Goal: Task Accomplishment & Management: Complete application form

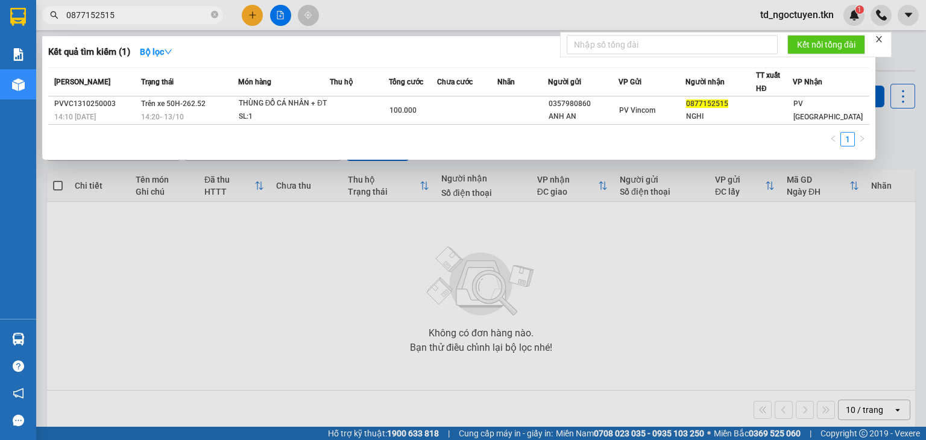
type input "0877152515"
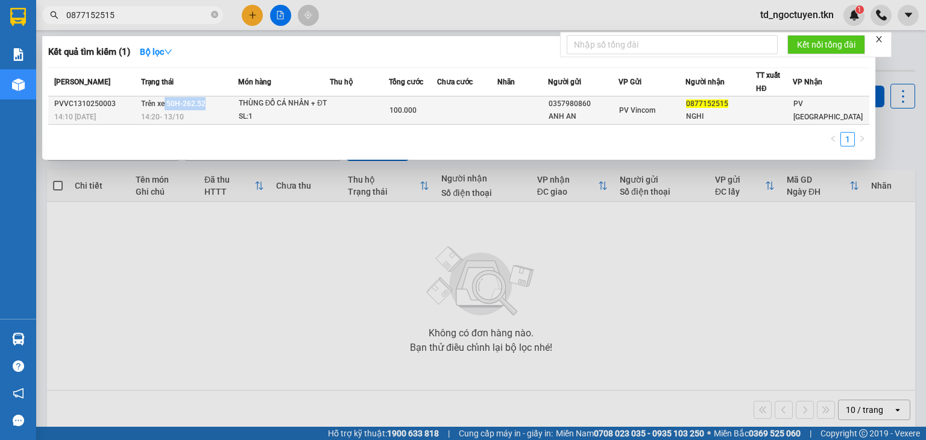
drag, startPoint x: 165, startPoint y: 100, endPoint x: 206, endPoint y: 102, distance: 41.7
click at [206, 102] on td "Trên xe 50H-262.52 14:20 [DATE]" at bounding box center [187, 110] width 99 height 28
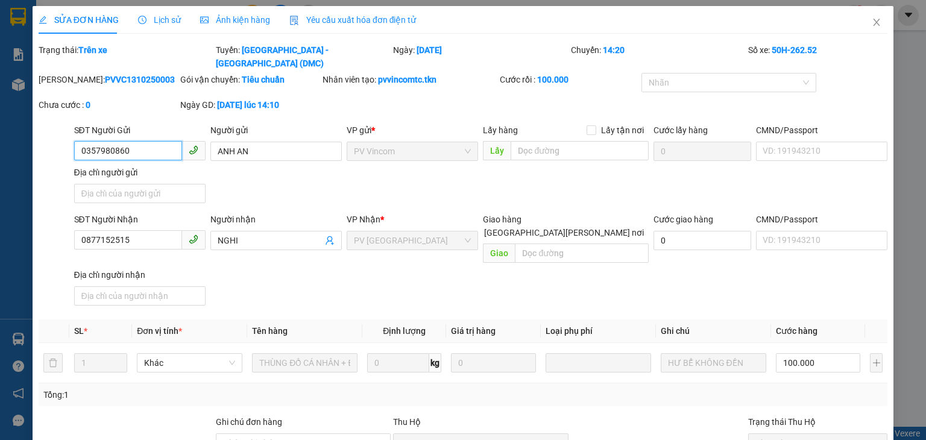
type input "0357980860"
type input "ANH AN"
type input "0877152515"
type input "NGHI"
type input "100.000"
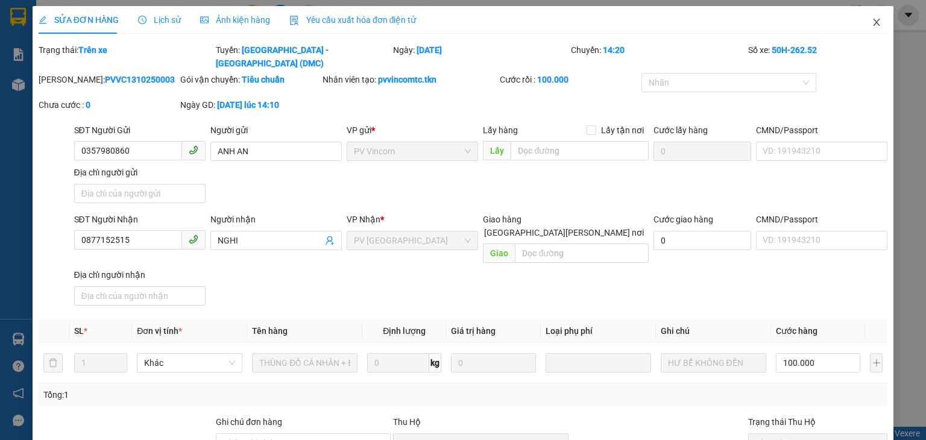
click at [872, 17] on icon "close" at bounding box center [877, 22] width 10 height 10
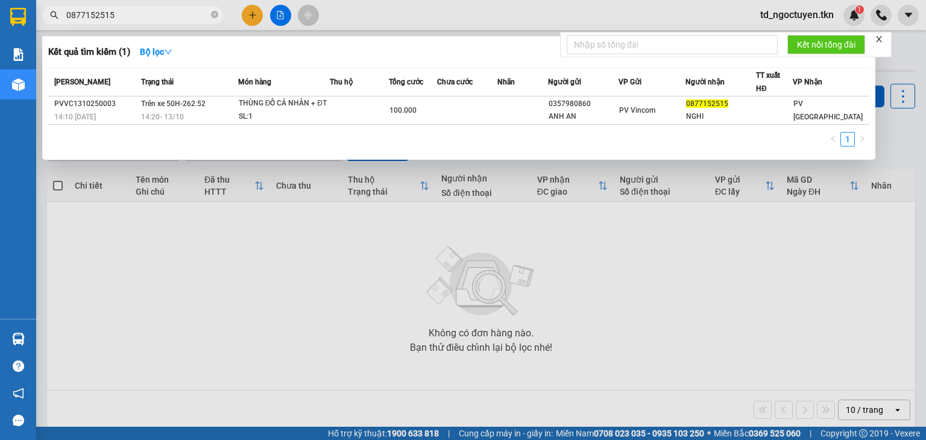
click at [121, 13] on input "0877152515" at bounding box center [137, 14] width 142 height 13
drag, startPoint x: 151, startPoint y: 13, endPoint x: 39, endPoint y: 14, distance: 112.1
click at [39, 14] on div "0877152515" at bounding box center [117, 15] width 235 height 18
paste input "363679403"
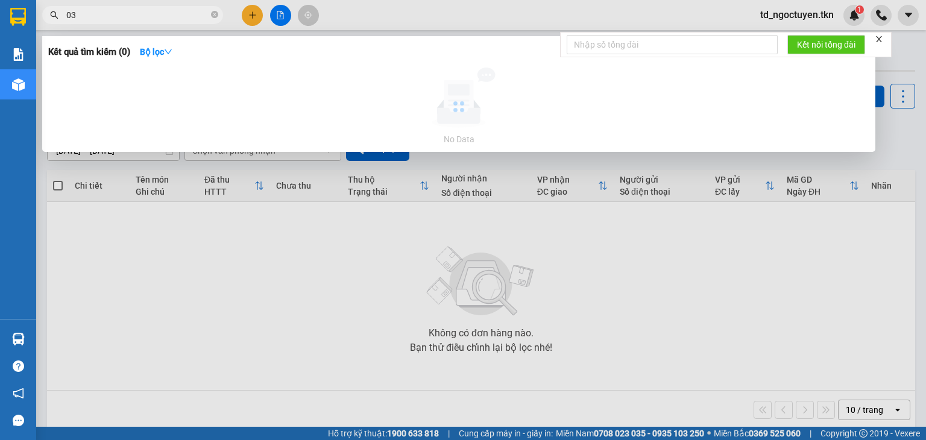
type input "0"
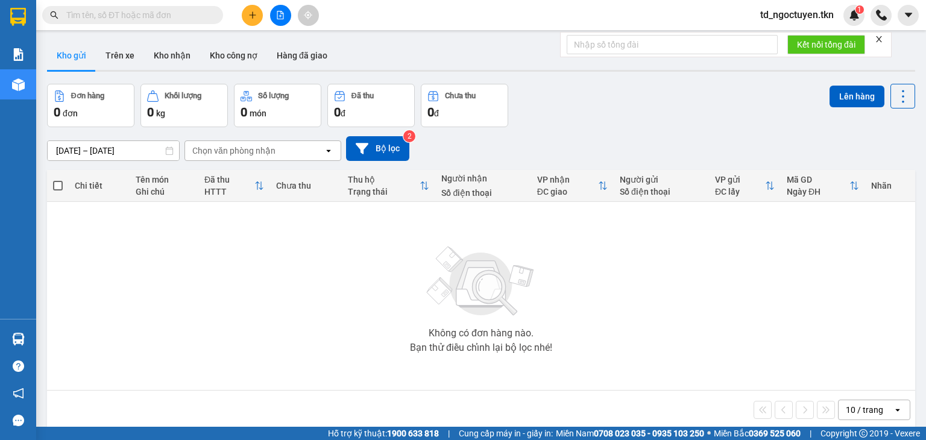
paste input "0363679403"
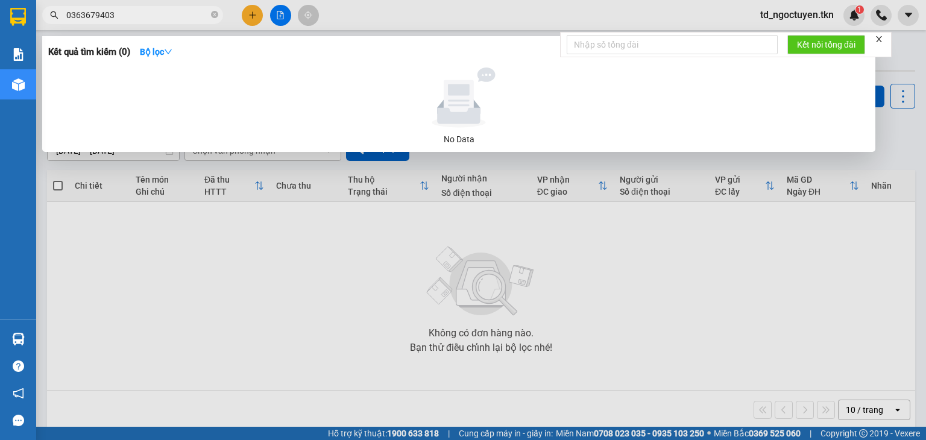
drag, startPoint x: 139, startPoint y: 17, endPoint x: 57, endPoint y: 22, distance: 82.2
click at [57, 22] on span "0363679403" at bounding box center [132, 15] width 181 height 18
click at [142, 10] on input "0363679403" at bounding box center [137, 14] width 142 height 13
type input "0"
type input "[PERSON_NAME]"
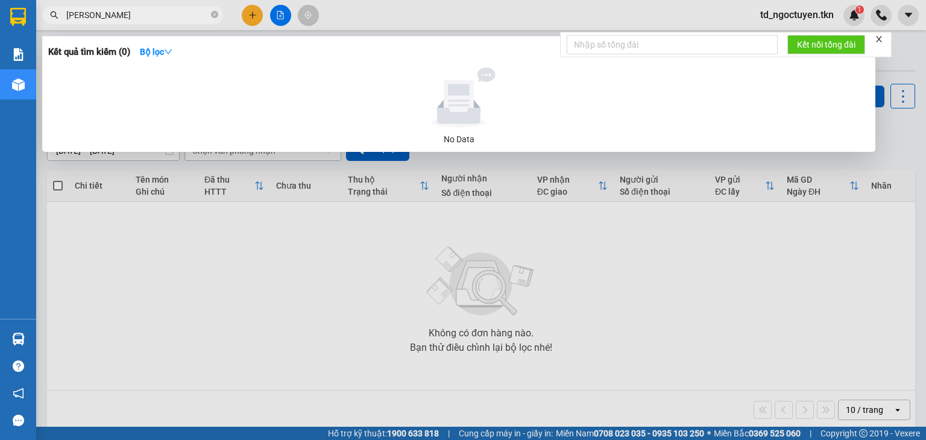
drag, startPoint x: 140, startPoint y: 16, endPoint x: 57, endPoint y: 17, distance: 83.2
click at [56, 18] on div "[PERSON_NAME]" at bounding box center [117, 15] width 235 height 18
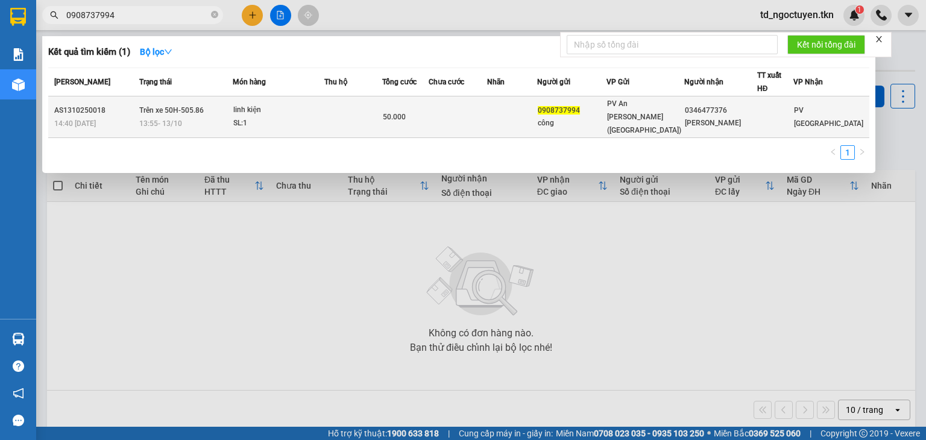
type input "0908737994"
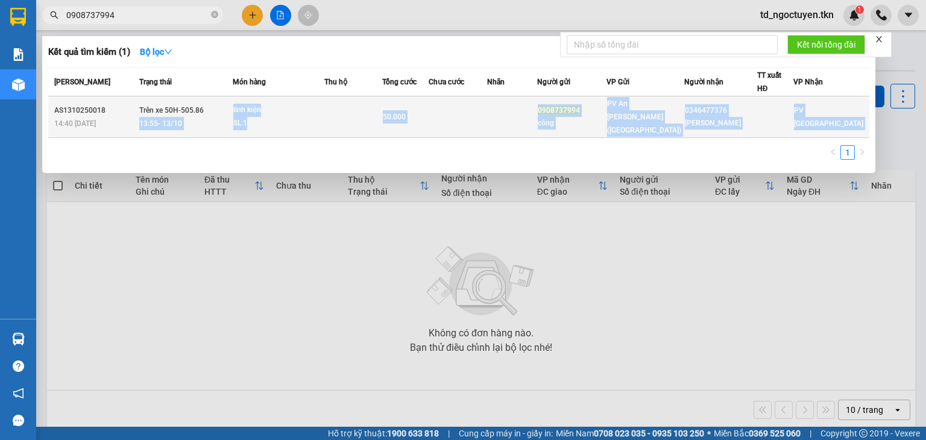
click at [203, 101] on td "Trên xe 50H-505.86 13:55 [DATE]" at bounding box center [184, 117] width 97 height 42
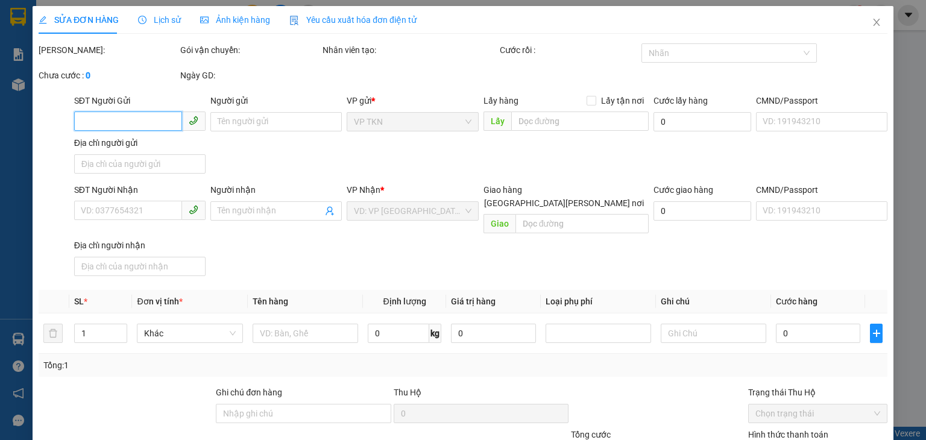
type input "0908737994"
type input "công"
type input "0346477376"
type input "[PERSON_NAME]"
type input "50.000"
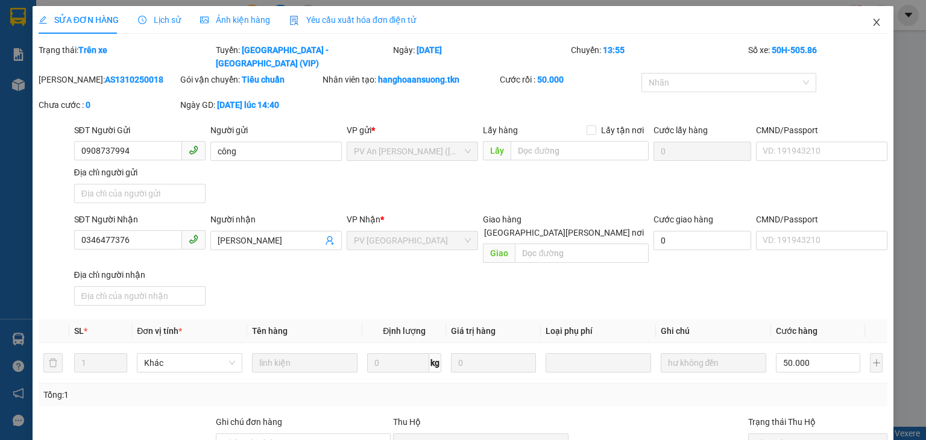
click at [872, 20] on icon "close" at bounding box center [877, 22] width 10 height 10
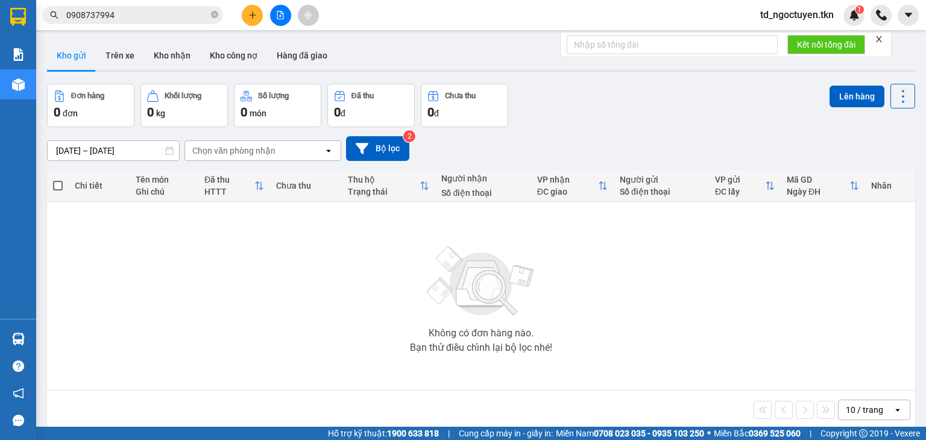
click at [128, 18] on input "0908737994" at bounding box center [137, 14] width 142 height 13
